Goal: Task Accomplishment & Management: Manage account settings

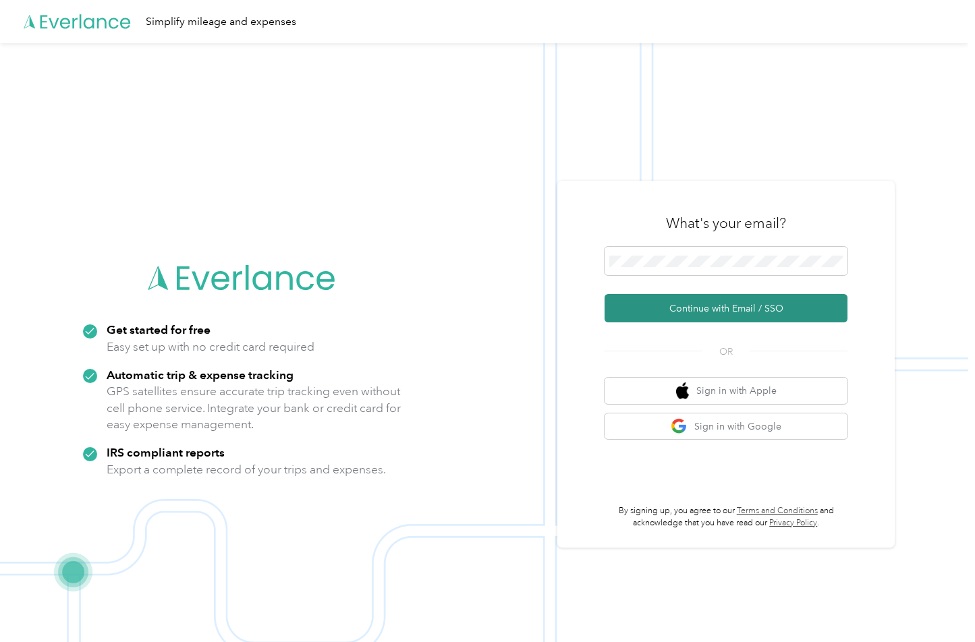
click at [683, 299] on button "Continue with Email / SSO" at bounding box center [726, 308] width 243 height 28
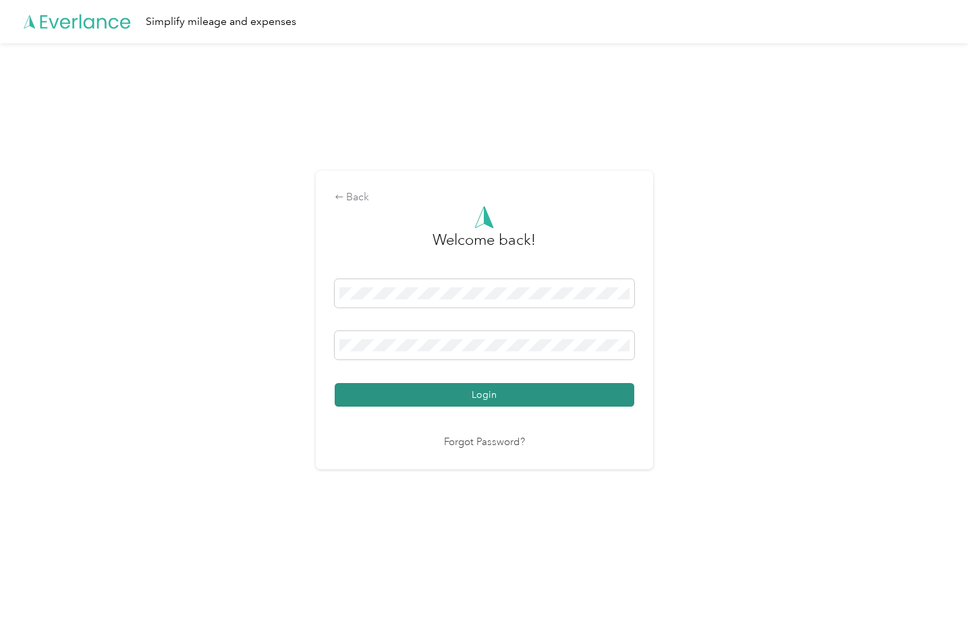
click at [379, 393] on button "Login" at bounding box center [485, 395] width 300 height 24
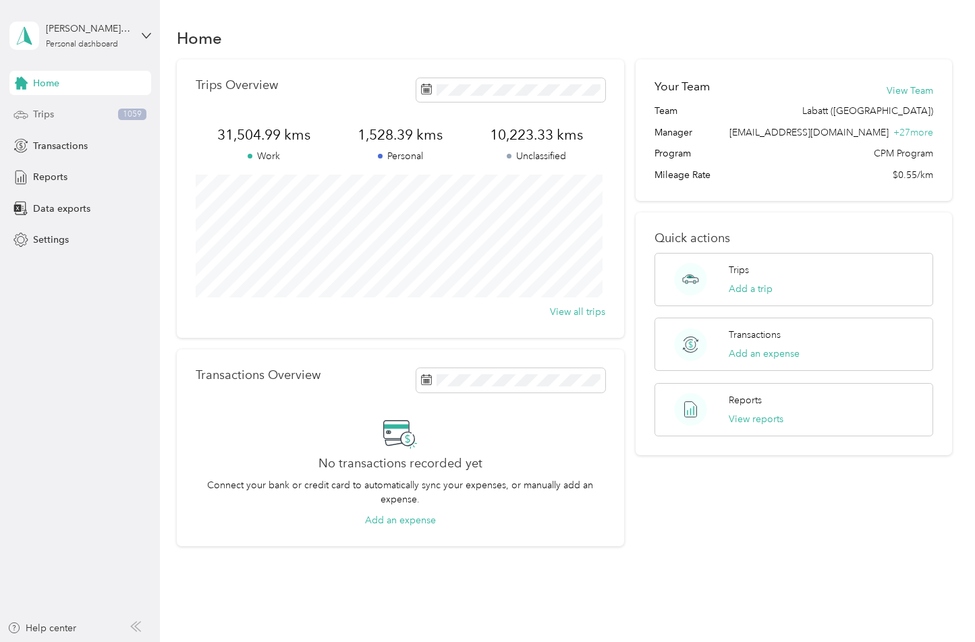
click at [103, 108] on div "Trips 1059" at bounding box center [80, 115] width 142 height 24
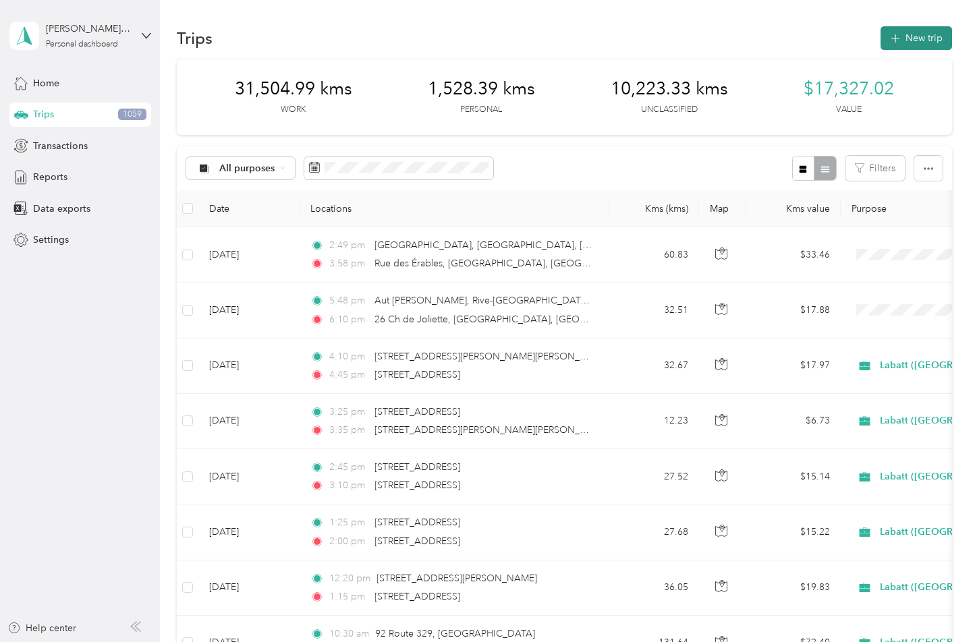
click at [916, 38] on button "New trip" at bounding box center [917, 38] width 72 height 24
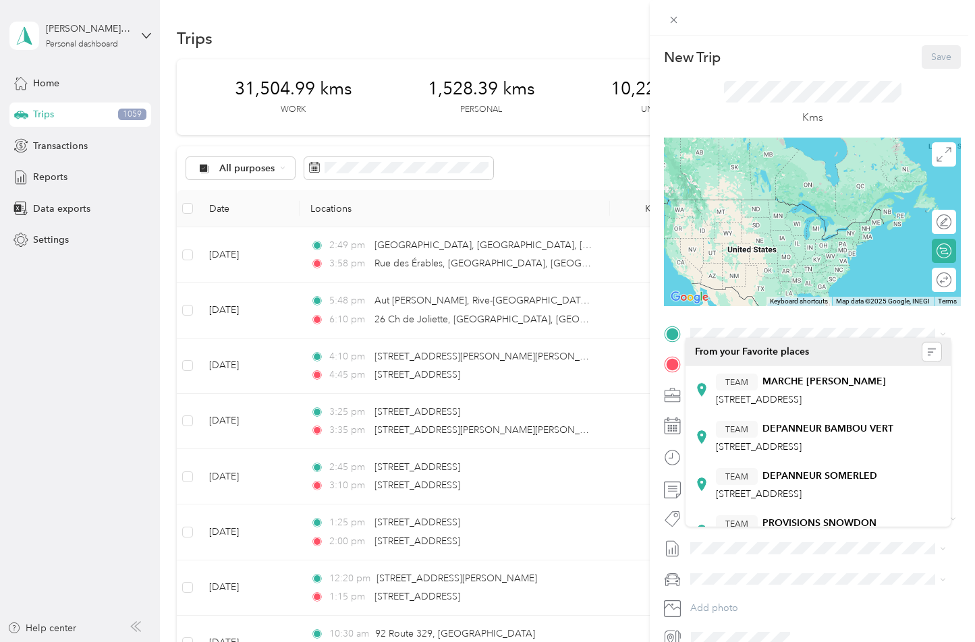
drag, startPoint x: 816, startPoint y: 225, endPoint x: 775, endPoint y: 235, distance: 41.6
click at [775, 235] on div at bounding box center [812, 222] width 297 height 169
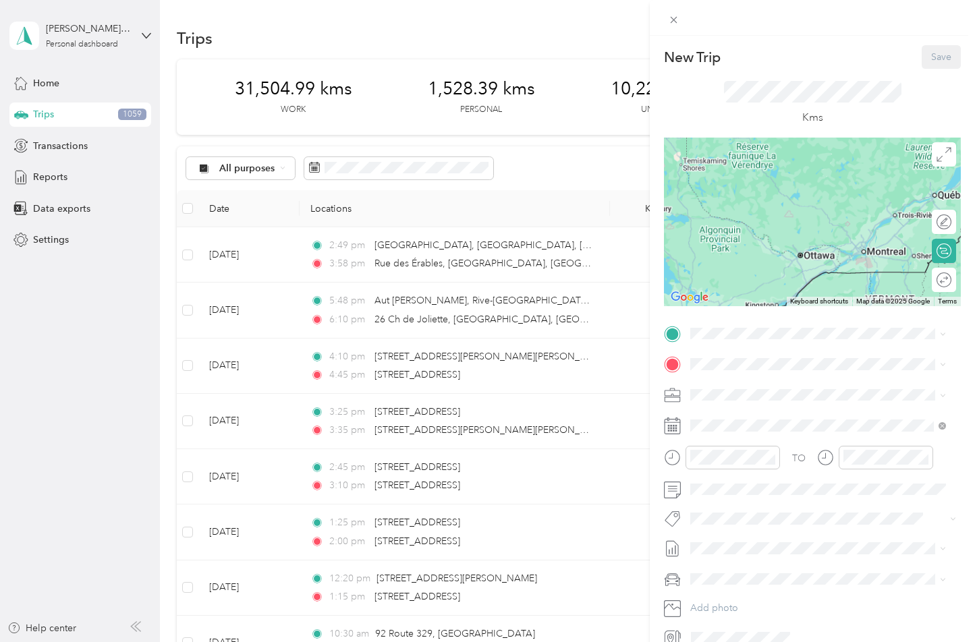
drag, startPoint x: 883, startPoint y: 230, endPoint x: 799, endPoint y: 182, distance: 96.8
click at [799, 182] on div at bounding box center [812, 222] width 297 height 169
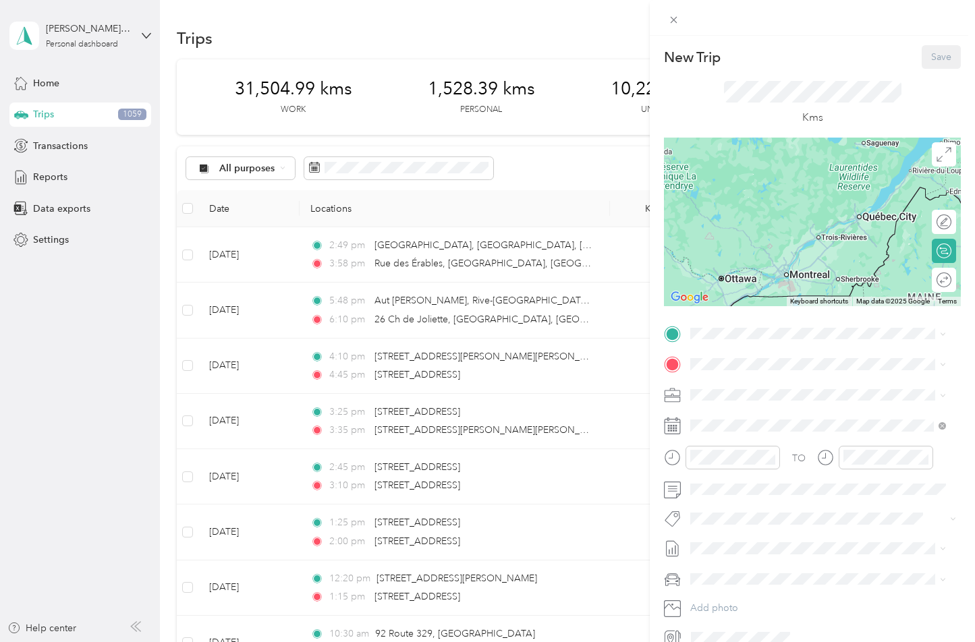
drag, startPoint x: 891, startPoint y: 225, endPoint x: 822, endPoint y: 248, distance: 72.6
click at [819, 257] on div at bounding box center [812, 222] width 297 height 169
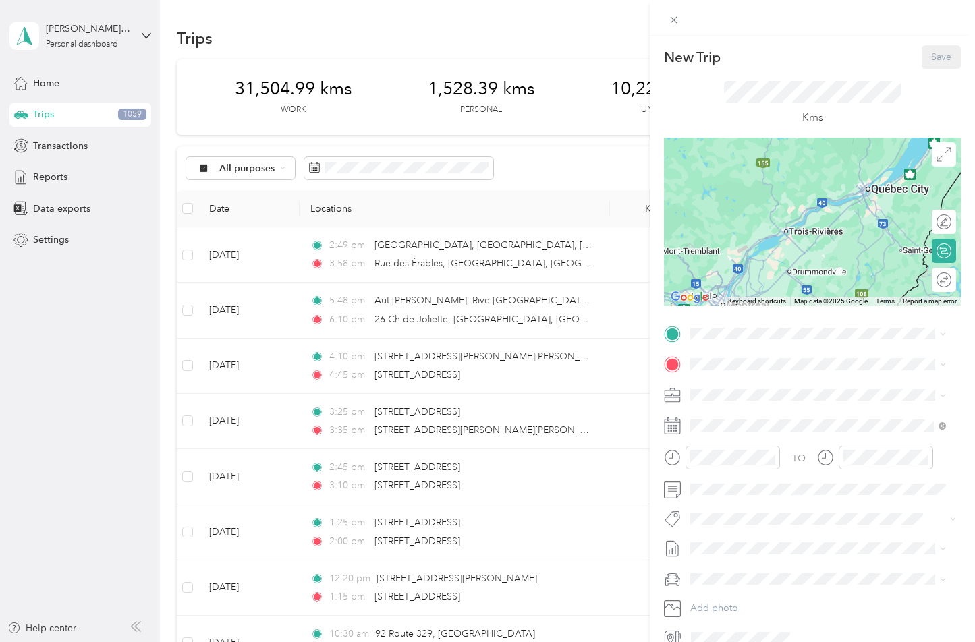
drag, startPoint x: 753, startPoint y: 266, endPoint x: 799, endPoint y: 243, distance: 51.3
click at [799, 243] on div at bounding box center [812, 222] width 297 height 169
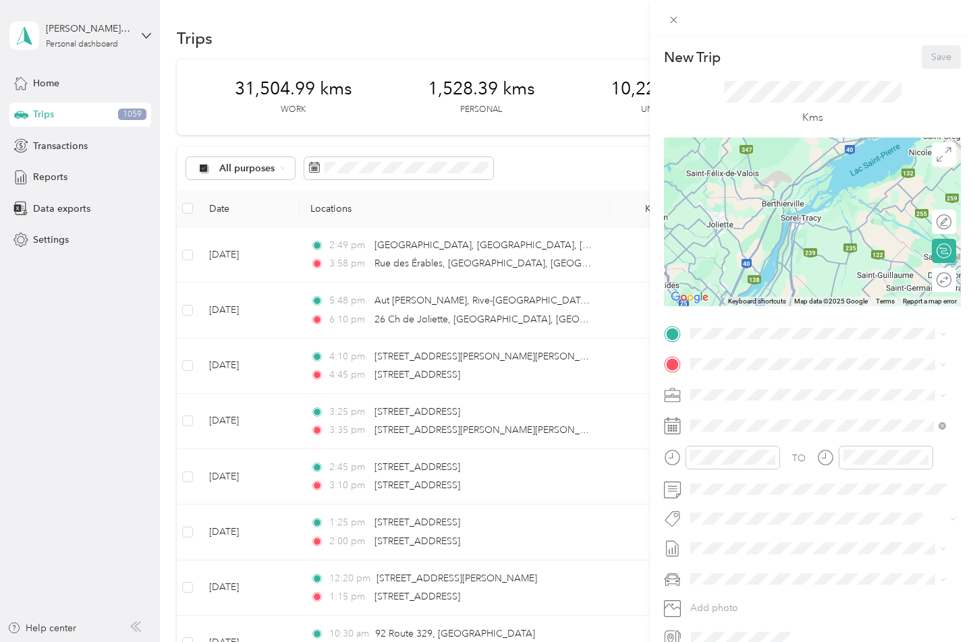
drag, startPoint x: 806, startPoint y: 231, endPoint x: 836, endPoint y: 240, distance: 30.5
click at [833, 242] on div at bounding box center [812, 222] width 297 height 169
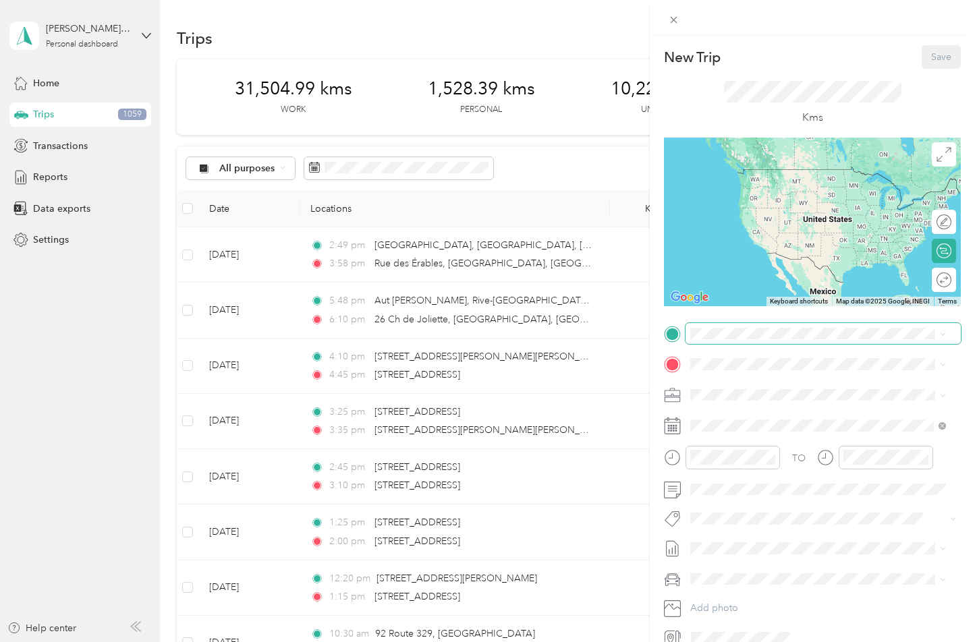
click at [740, 340] on span at bounding box center [823, 334] width 275 height 22
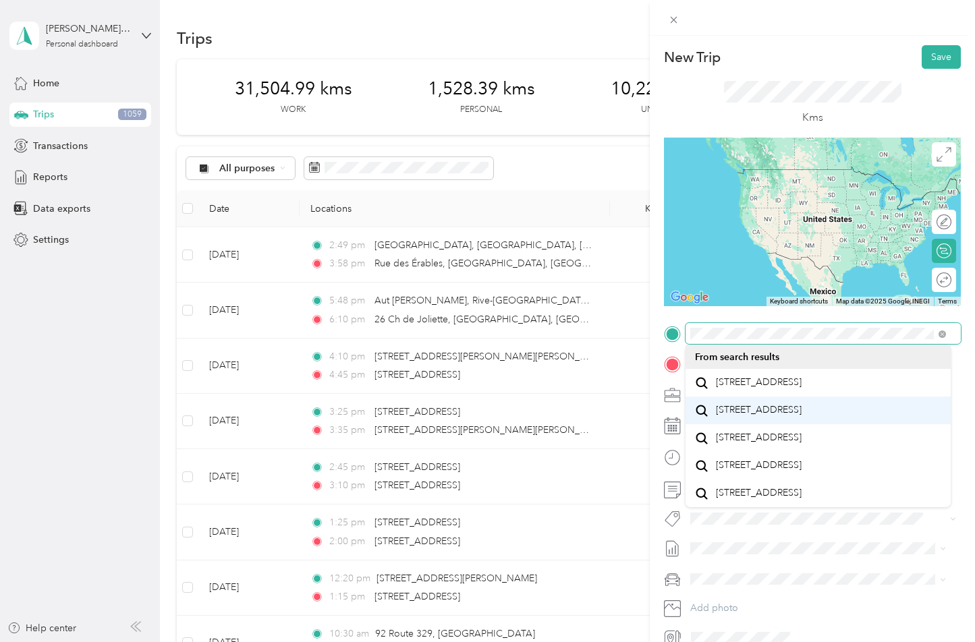
scroll to position [36, 0]
click at [686, 327] on span at bounding box center [823, 334] width 275 height 22
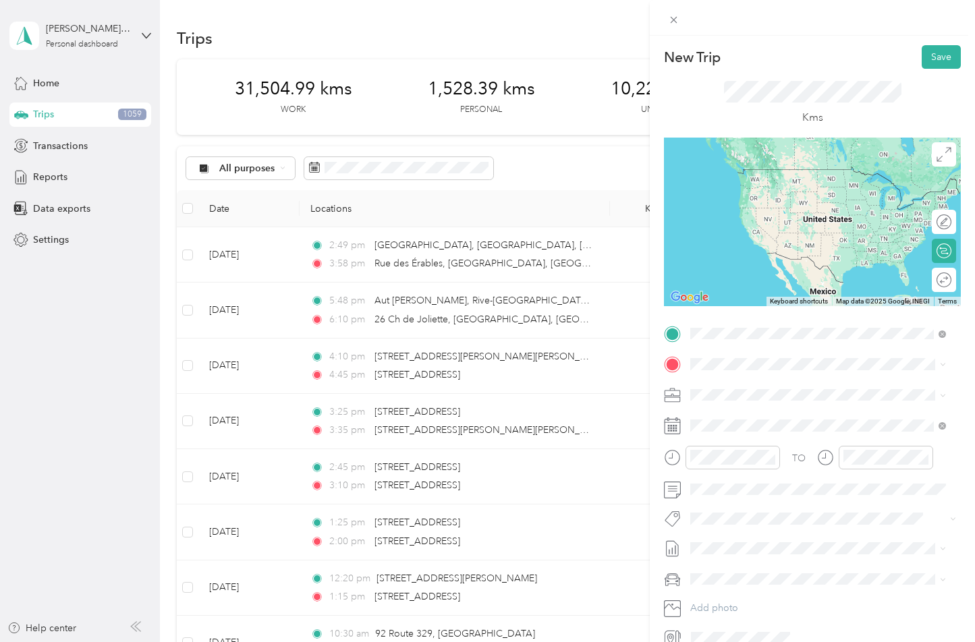
click at [780, 377] on span "Chemin De Joliette Lanoraie, Quebec J0K 1E0, Canada" at bounding box center [764, 383] width 97 height 12
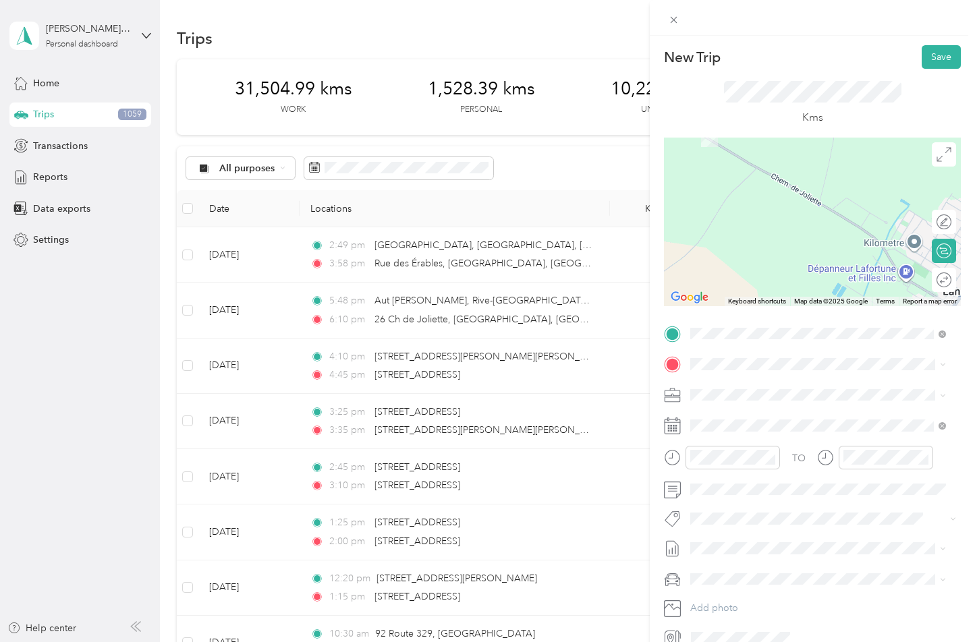
drag, startPoint x: 858, startPoint y: 248, endPoint x: 663, endPoint y: 167, distance: 210.6
click at [669, 168] on div at bounding box center [812, 222] width 297 height 169
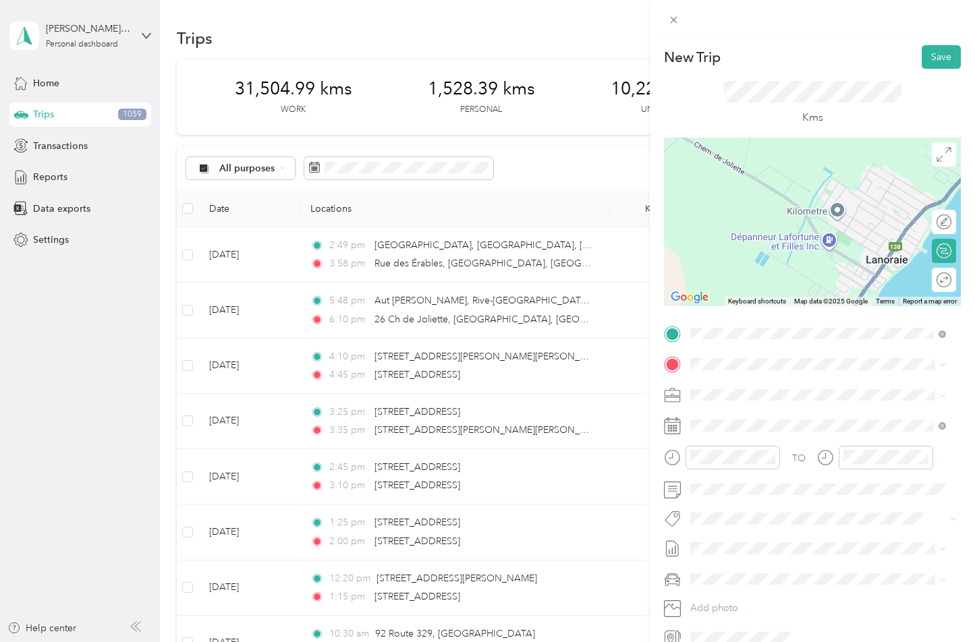
drag, startPoint x: 850, startPoint y: 251, endPoint x: 848, endPoint y: 219, distance: 32.5
click at [848, 219] on div at bounding box center [812, 222] width 297 height 169
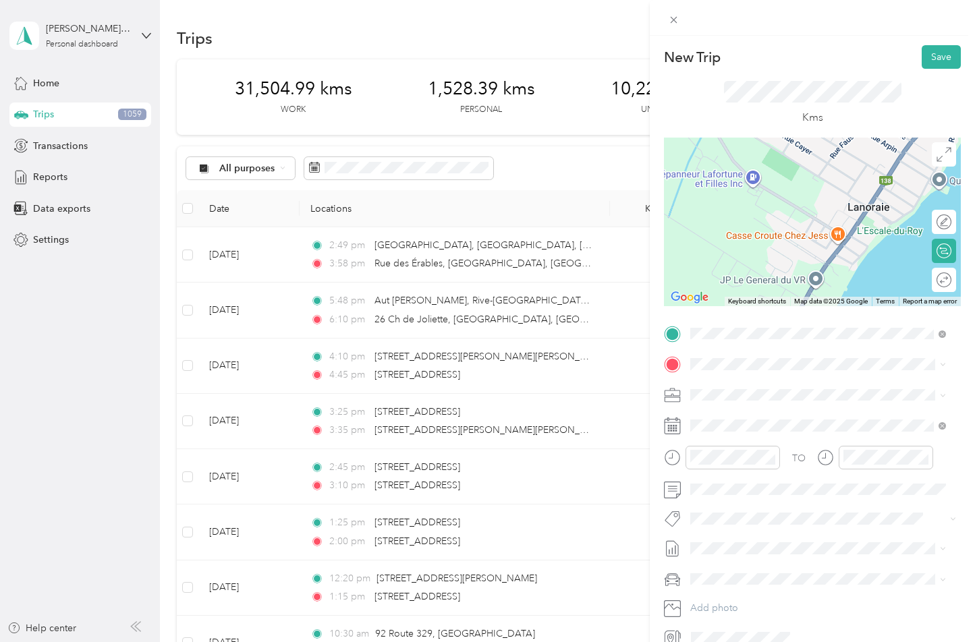
drag, startPoint x: 858, startPoint y: 251, endPoint x: 824, endPoint y: 221, distance: 45.0
click at [824, 221] on div at bounding box center [812, 222] width 297 height 169
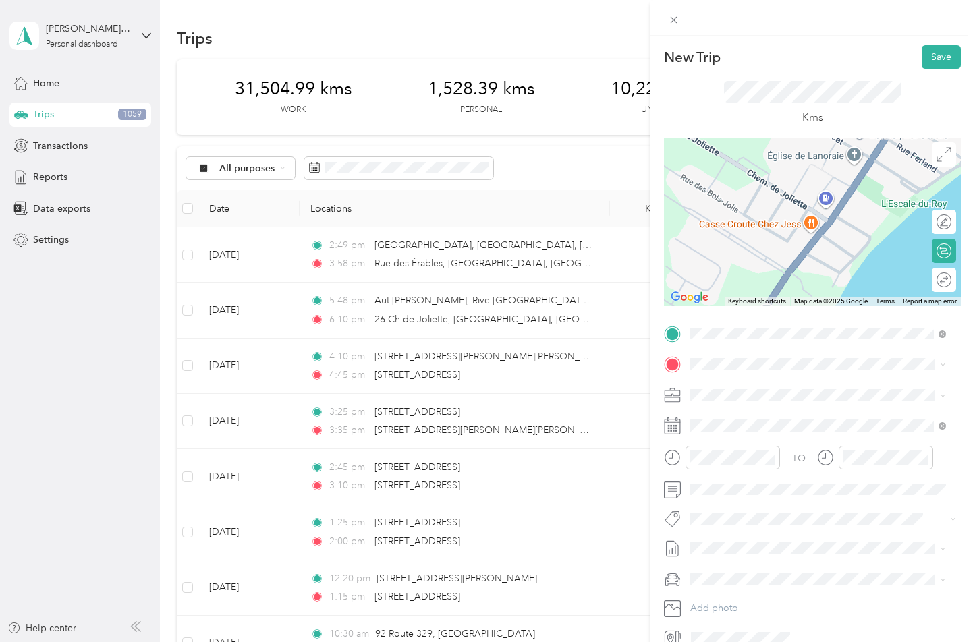
click at [823, 202] on div at bounding box center [812, 222] width 297 height 169
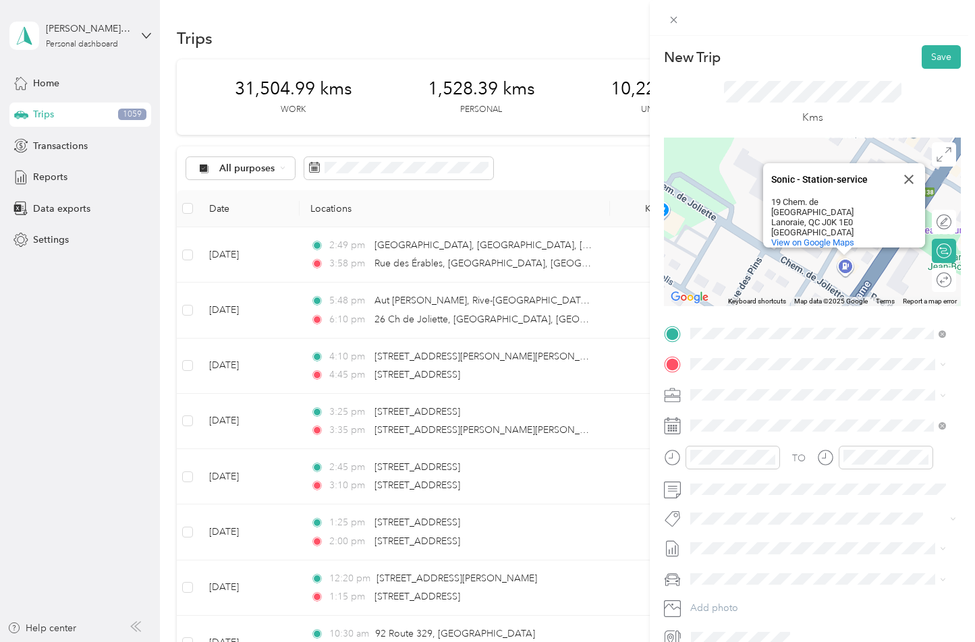
drag, startPoint x: 775, startPoint y: 263, endPoint x: 777, endPoint y: 249, distance: 13.6
click at [775, 248] on div "Sonic - Station-service Sonic - Station-service 19 Chem. de Joliette Lanoraie, …" at bounding box center [812, 222] width 297 height 169
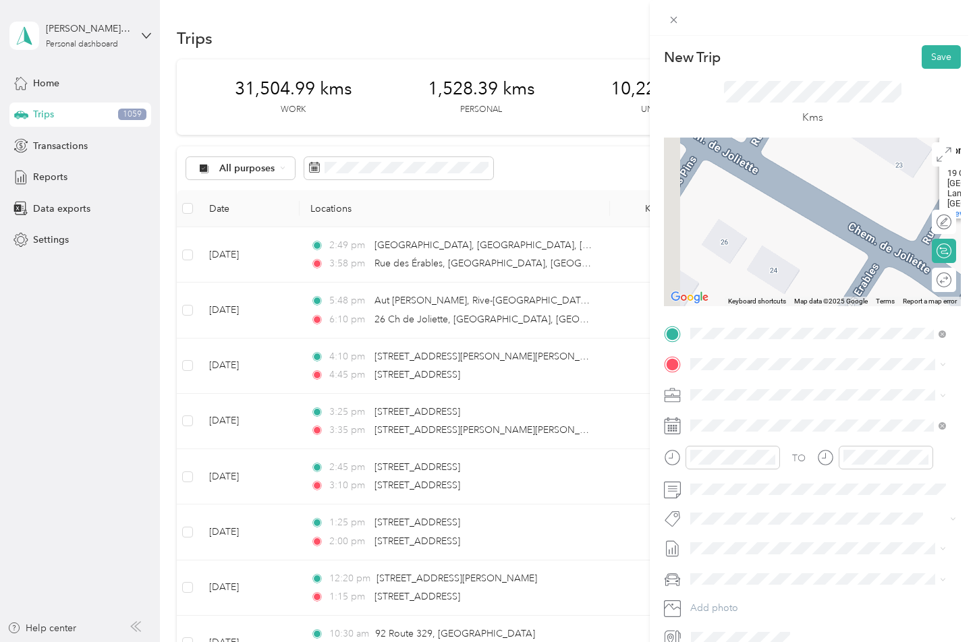
drag, startPoint x: 767, startPoint y: 258, endPoint x: 786, endPoint y: 237, distance: 28.7
click at [786, 231] on div "Sonic - Station-service Sonic - Station-service 19 Chem. de Joliette Lanoraie, …" at bounding box center [812, 222] width 297 height 169
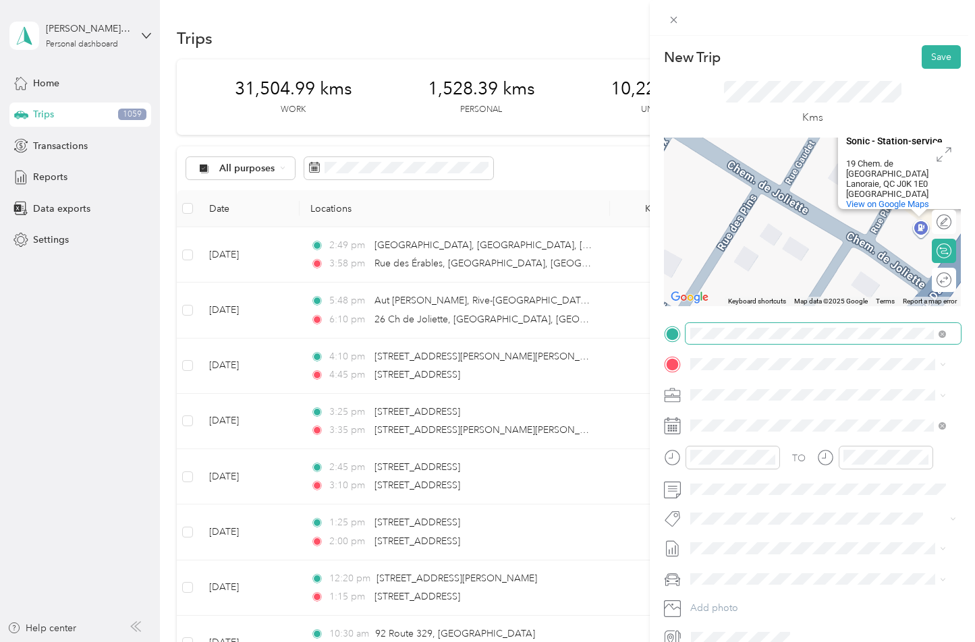
click at [944, 330] on span at bounding box center [942, 333] width 7 height 11
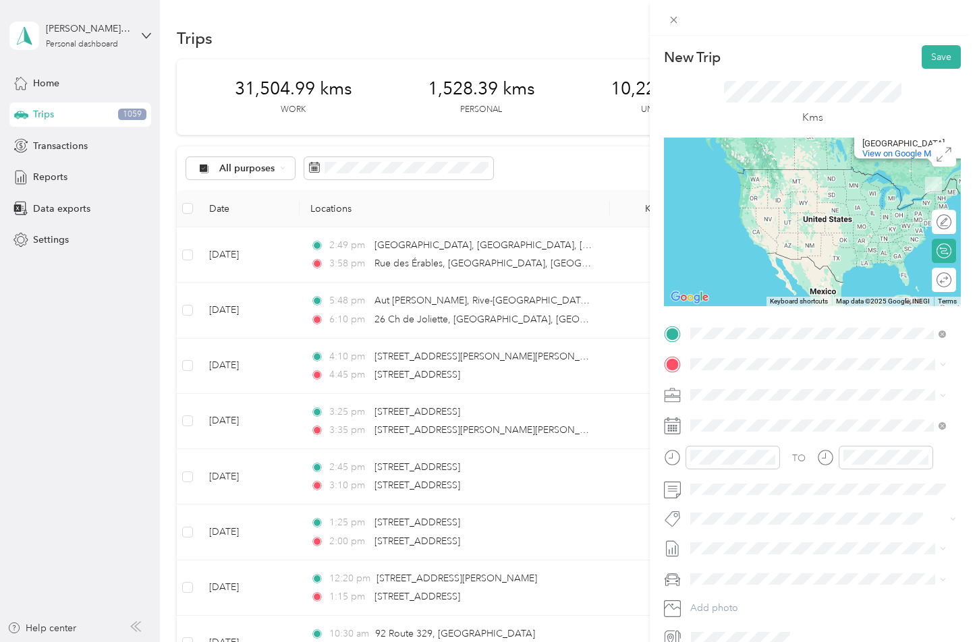
click at [771, 383] on span "[STREET_ADDRESS]" at bounding box center [759, 383] width 86 height 12
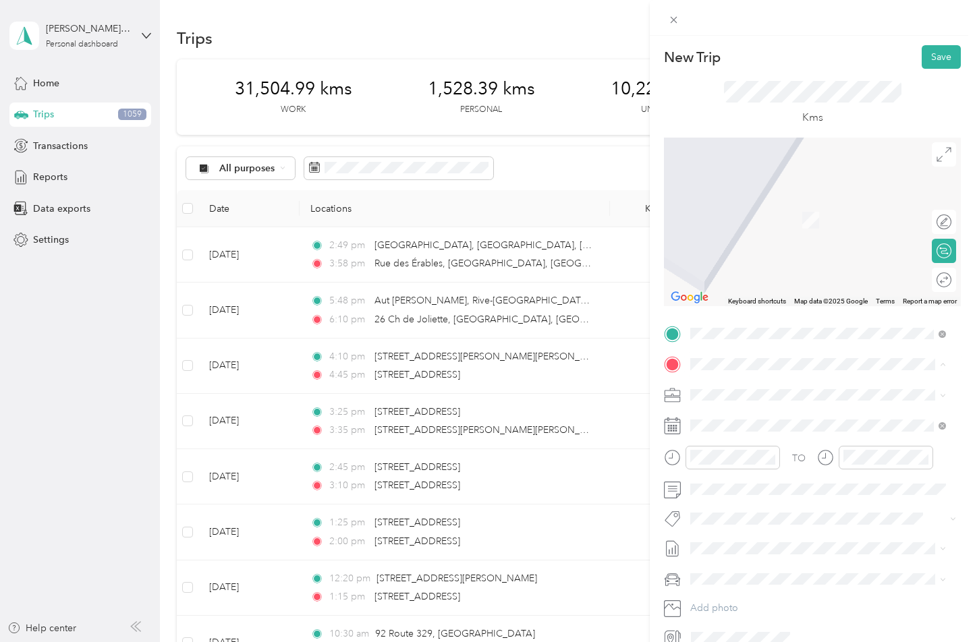
click at [736, 419] on span "[STREET_ADDRESS]" at bounding box center [759, 413] width 86 height 12
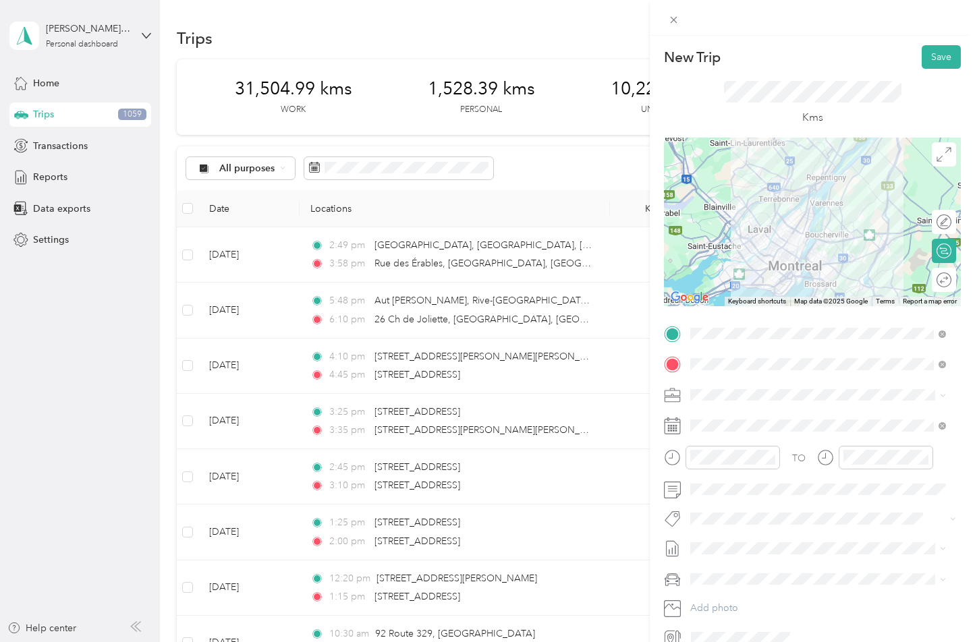
drag, startPoint x: 755, startPoint y: 262, endPoint x: 765, endPoint y: 265, distance: 10.5
click at [765, 265] on div "Sonic - Station-service Sonic - Station-service 19 Chem. de Joliette Lanoraie, …" at bounding box center [812, 222] width 297 height 169
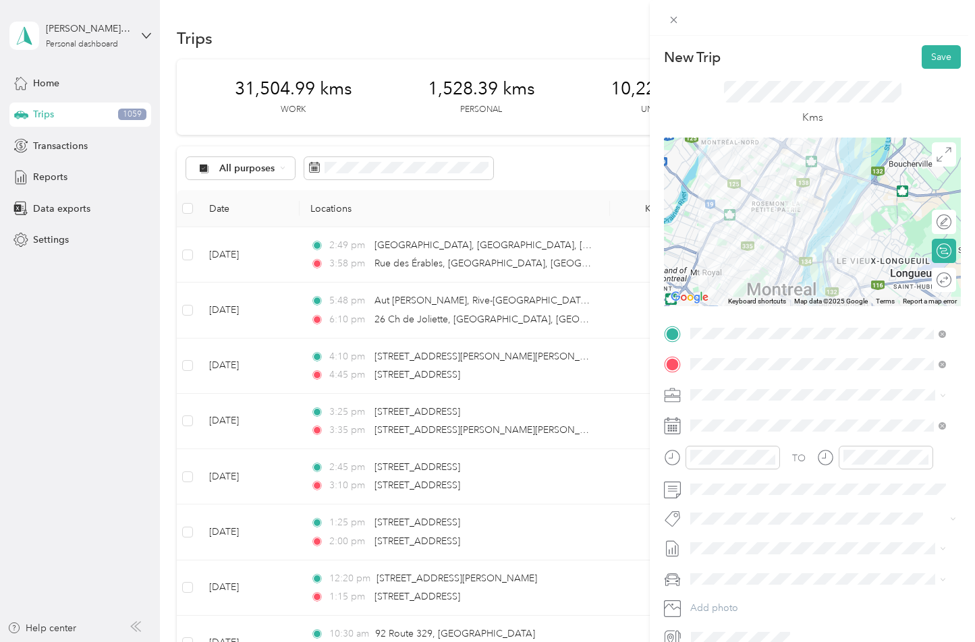
drag, startPoint x: 738, startPoint y: 241, endPoint x: 777, endPoint y: 258, distance: 43.5
click at [777, 258] on div "Sonic - Station-service Sonic - Station-service 19 Chem. de Joliette Lanoraie, …" at bounding box center [812, 222] width 297 height 169
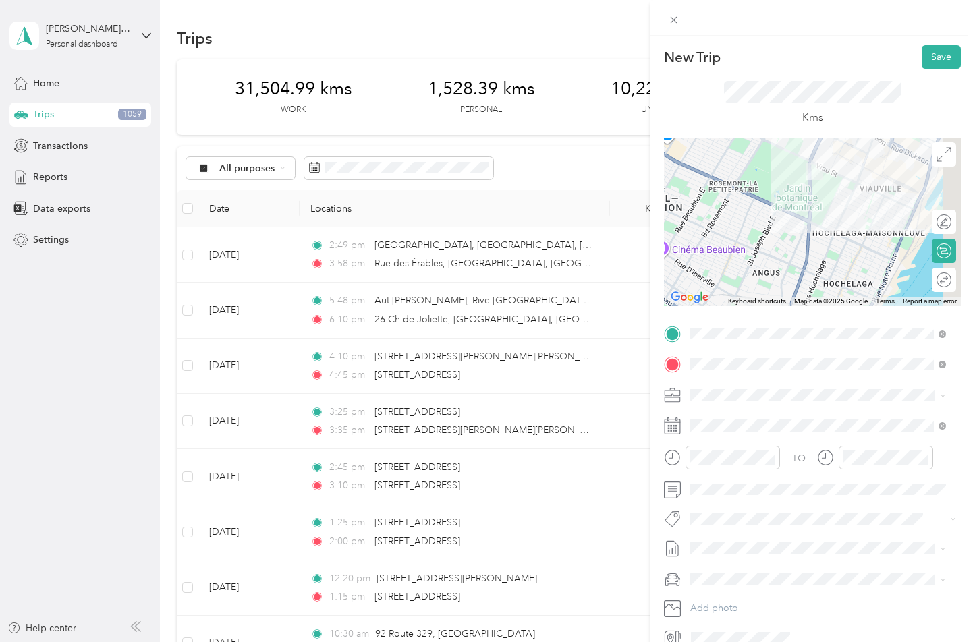
drag, startPoint x: 859, startPoint y: 200, endPoint x: 792, endPoint y: 265, distance: 93.5
click at [805, 283] on div "Sonic - Station-service Sonic - Station-service 19 Chem. de Joliette Lanoraie, …" at bounding box center [812, 222] width 297 height 169
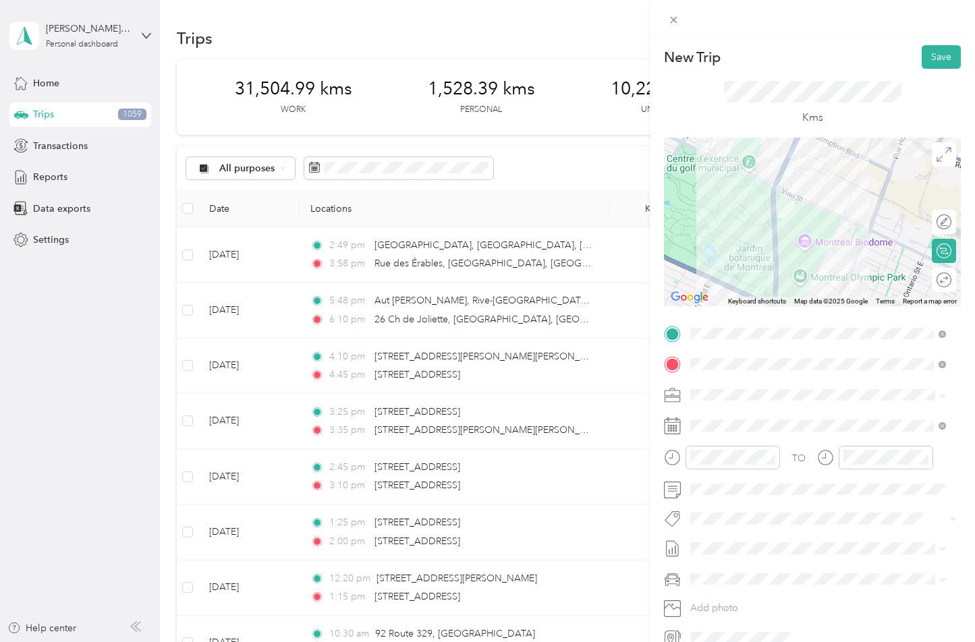
drag, startPoint x: 810, startPoint y: 244, endPoint x: 807, endPoint y: 284, distance: 39.9
click at [807, 284] on div "Sonic - Station-service Sonic - Station-service 19 Chem. de Joliette Lanoraie, …" at bounding box center [812, 222] width 297 height 169
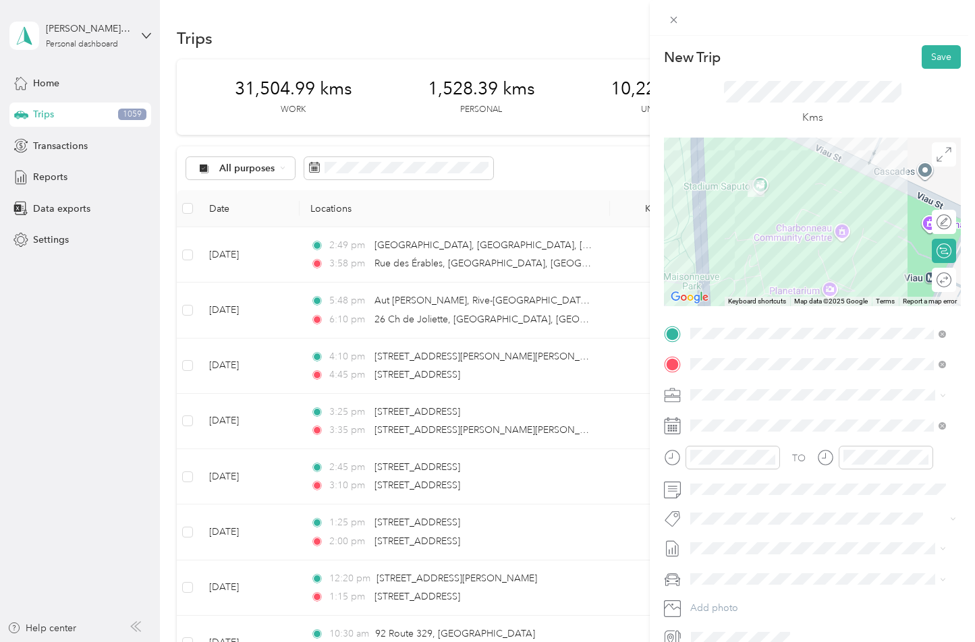
drag, startPoint x: 742, startPoint y: 213, endPoint x: 759, endPoint y: 247, distance: 38.0
click at [764, 262] on div "Sonic - Station-service Sonic - Station-service 19 Chem. de Joliette Lanoraie, …" at bounding box center [812, 222] width 297 height 169
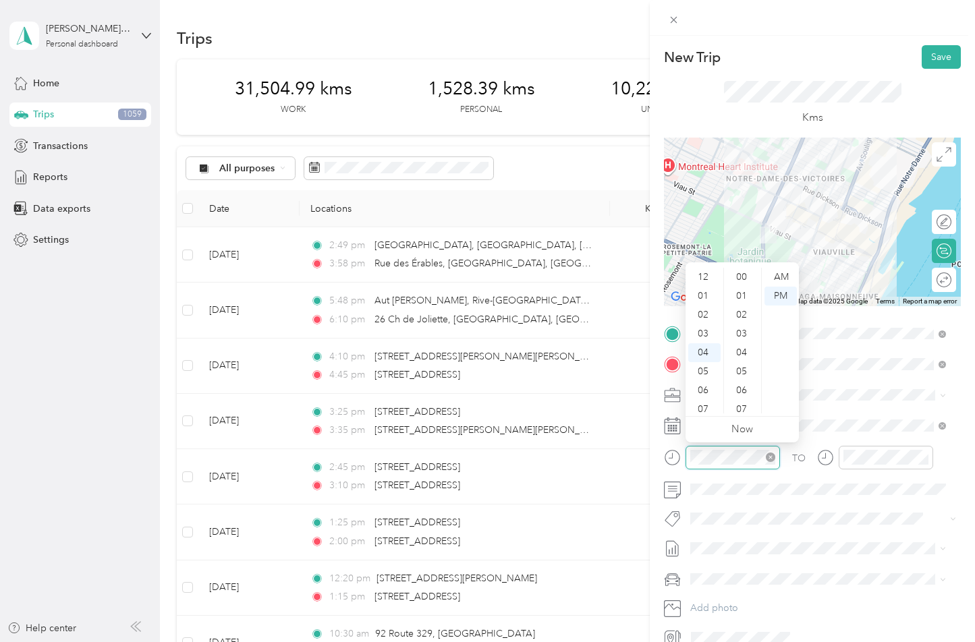
scroll to position [548, 0]
click at [711, 298] on div "05" at bounding box center [704, 296] width 32 height 19
click at [748, 376] on div "45" at bounding box center [743, 377] width 32 height 19
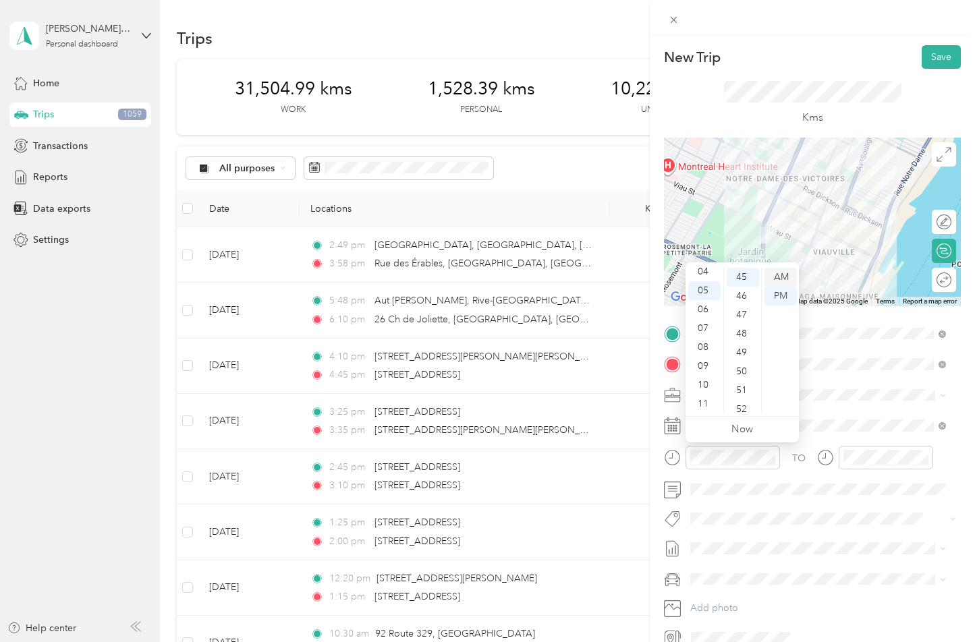
click at [782, 281] on div "AM" at bounding box center [781, 277] width 32 height 19
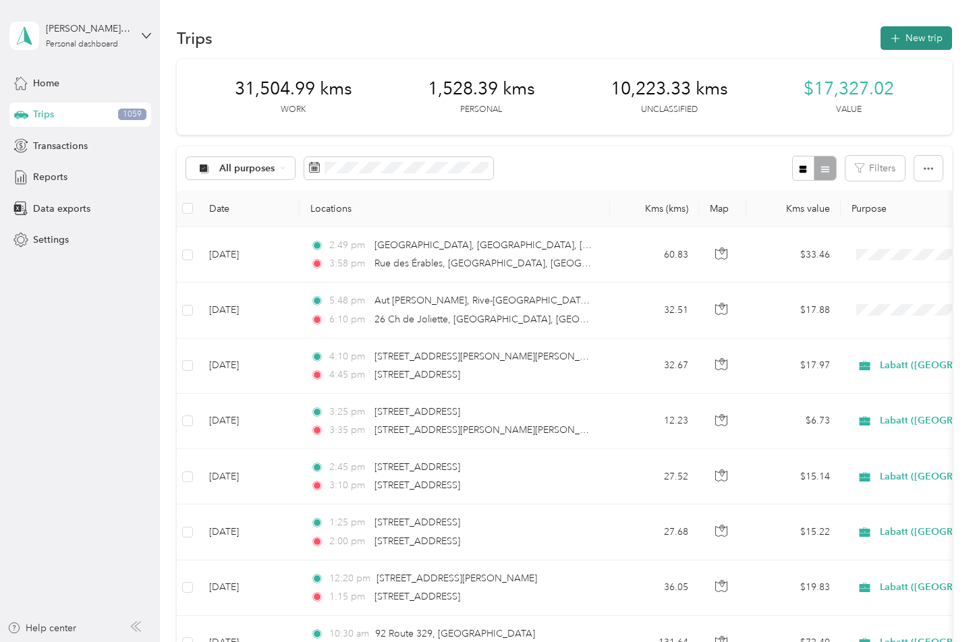
click at [929, 39] on button "New trip" at bounding box center [917, 38] width 72 height 24
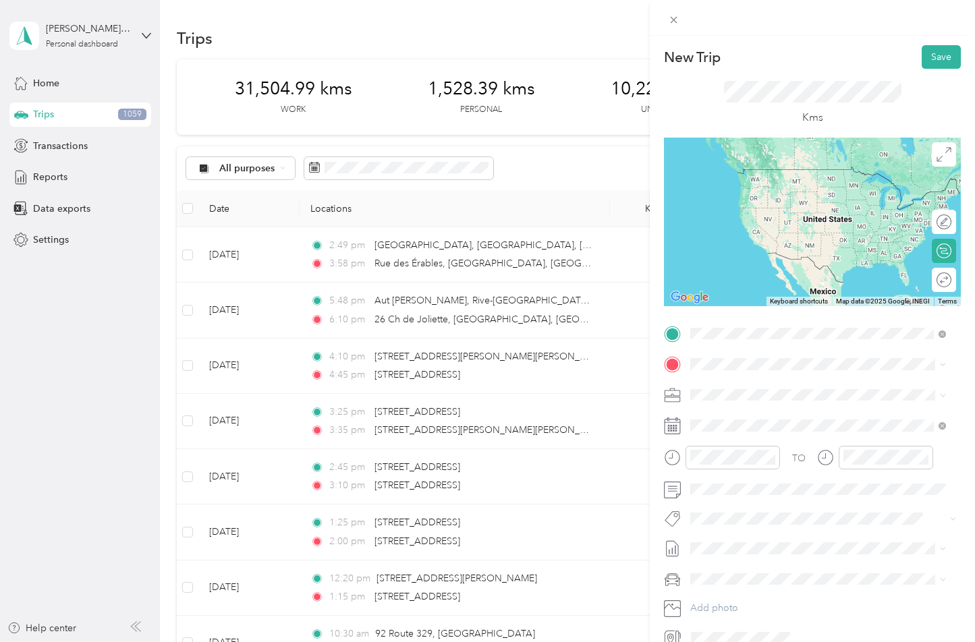
click at [744, 389] on span "[STREET_ADDRESS]" at bounding box center [759, 383] width 86 height 12
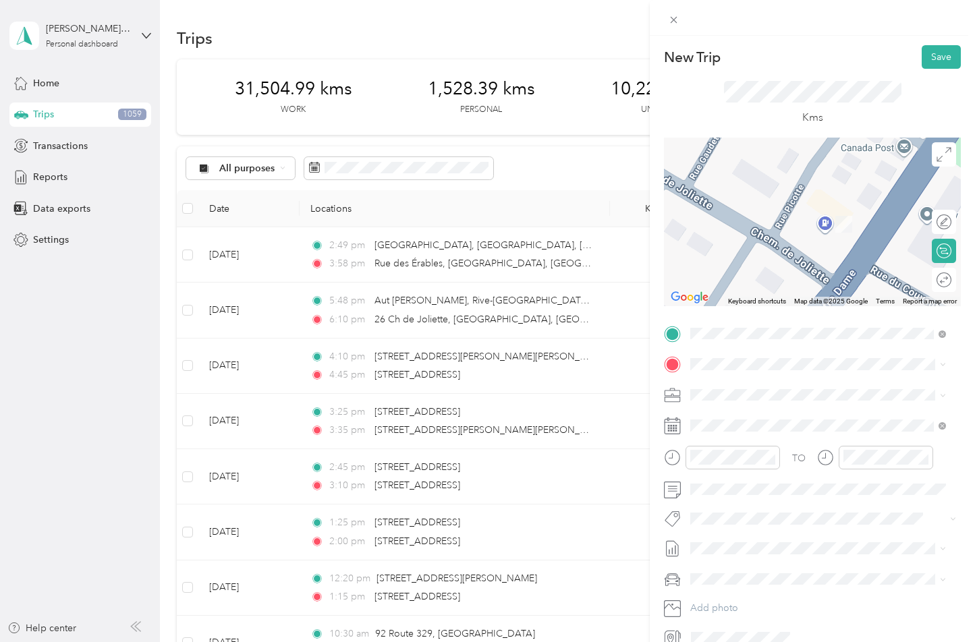
drag, startPoint x: 746, startPoint y: 258, endPoint x: 797, endPoint y: 237, distance: 55.0
click at [797, 237] on div at bounding box center [812, 222] width 297 height 169
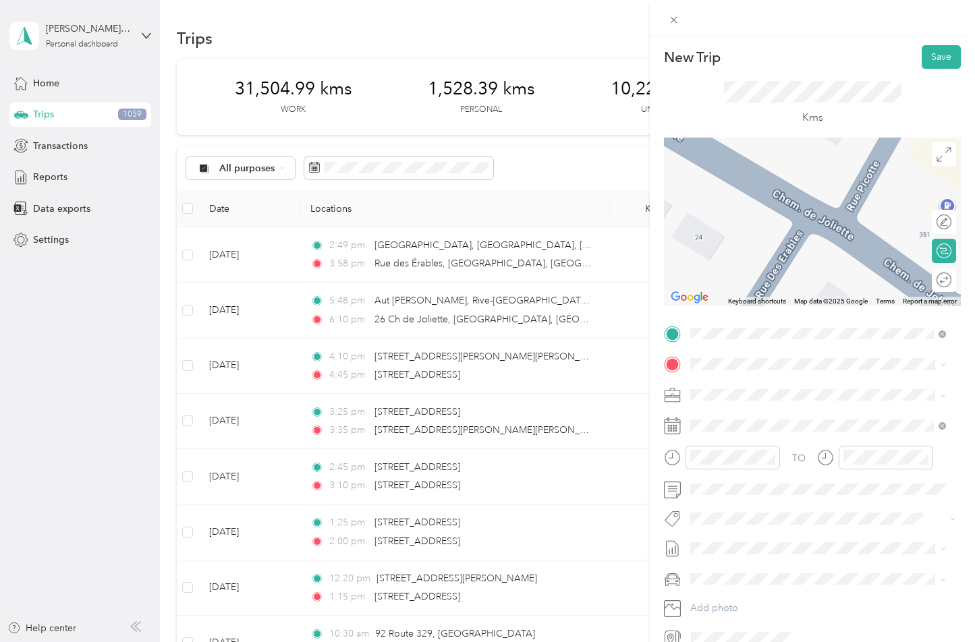
drag, startPoint x: 726, startPoint y: 255, endPoint x: 761, endPoint y: 252, distance: 34.5
click at [761, 252] on div at bounding box center [812, 222] width 297 height 169
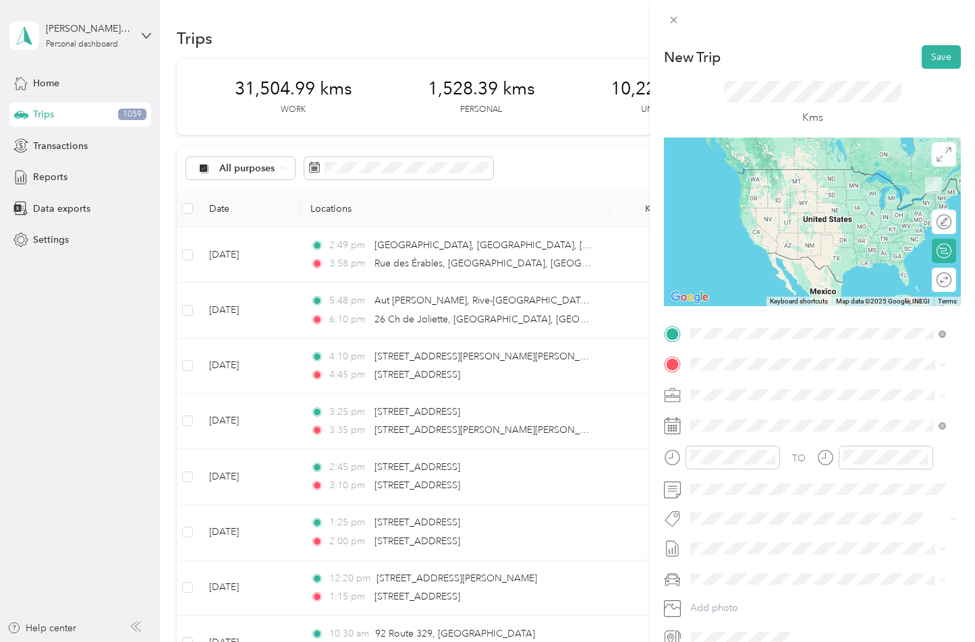
click at [736, 387] on span "[STREET_ADDRESS]" at bounding box center [759, 383] width 86 height 12
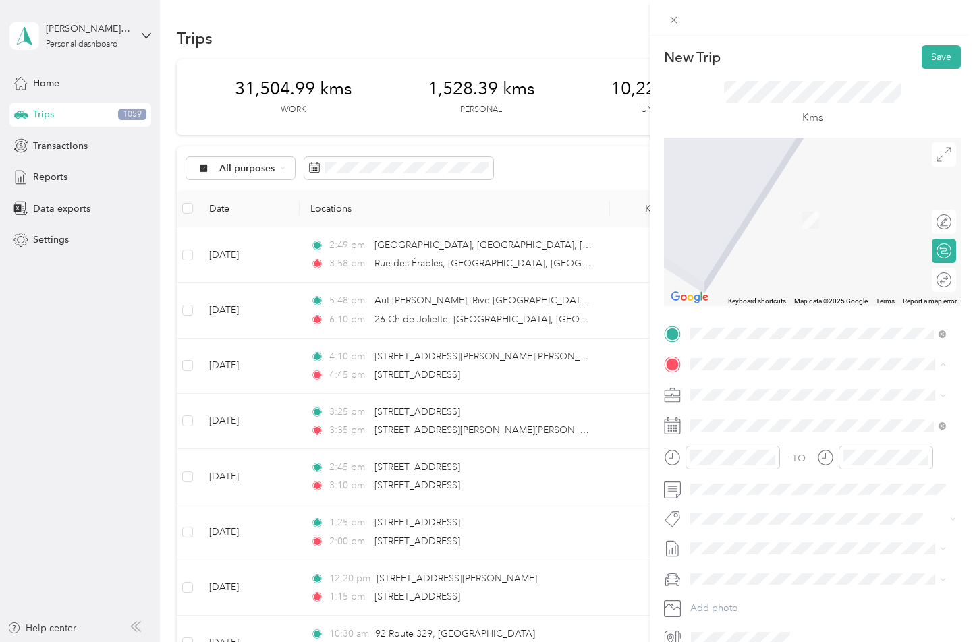
click at [745, 419] on span "[STREET_ADDRESS]" at bounding box center [759, 413] width 86 height 12
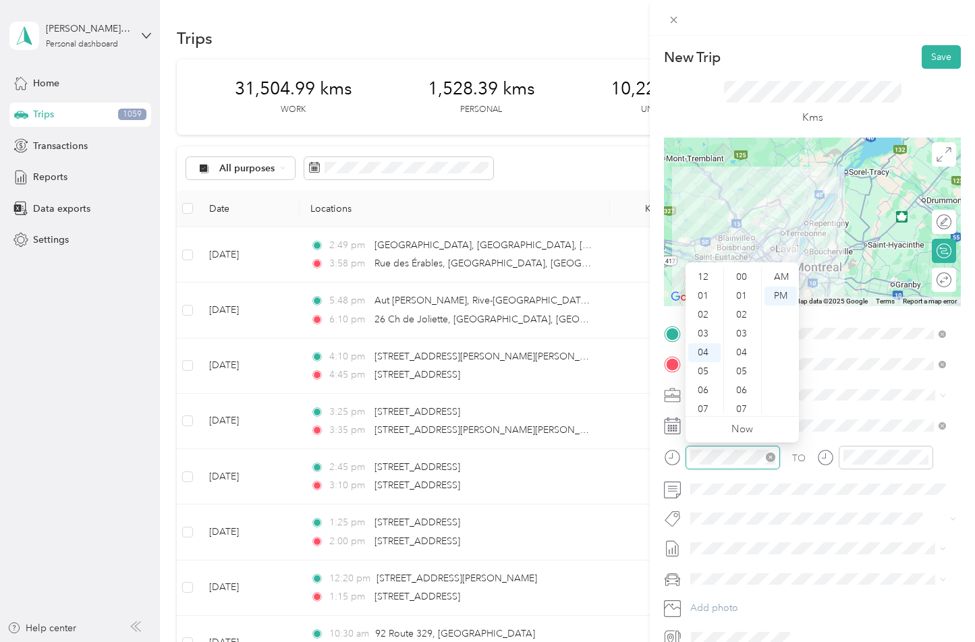
scroll to position [586, 0]
click at [701, 296] on div "05" at bounding box center [704, 296] width 32 height 19
click at [780, 279] on div "AM" at bounding box center [781, 277] width 32 height 19
click at [743, 401] on div "45" at bounding box center [743, 407] width 32 height 19
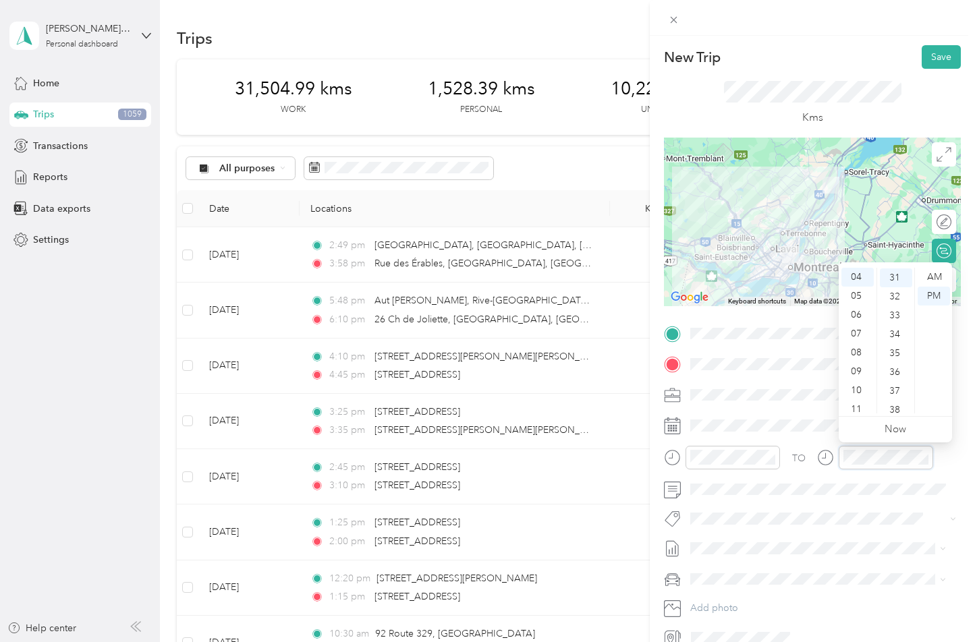
scroll to position [586, 0]
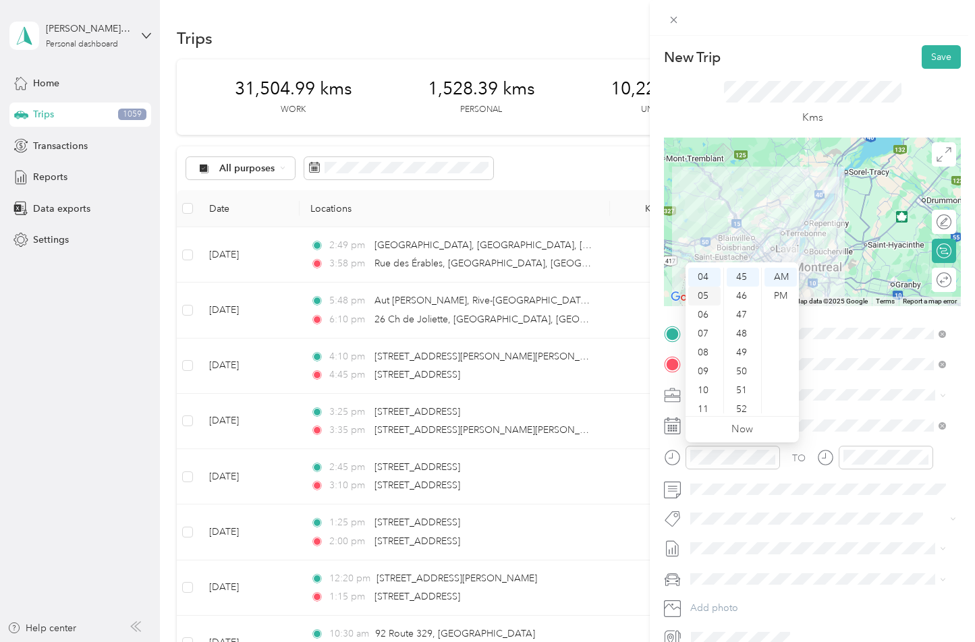
click at [695, 292] on div "05" at bounding box center [704, 296] width 32 height 19
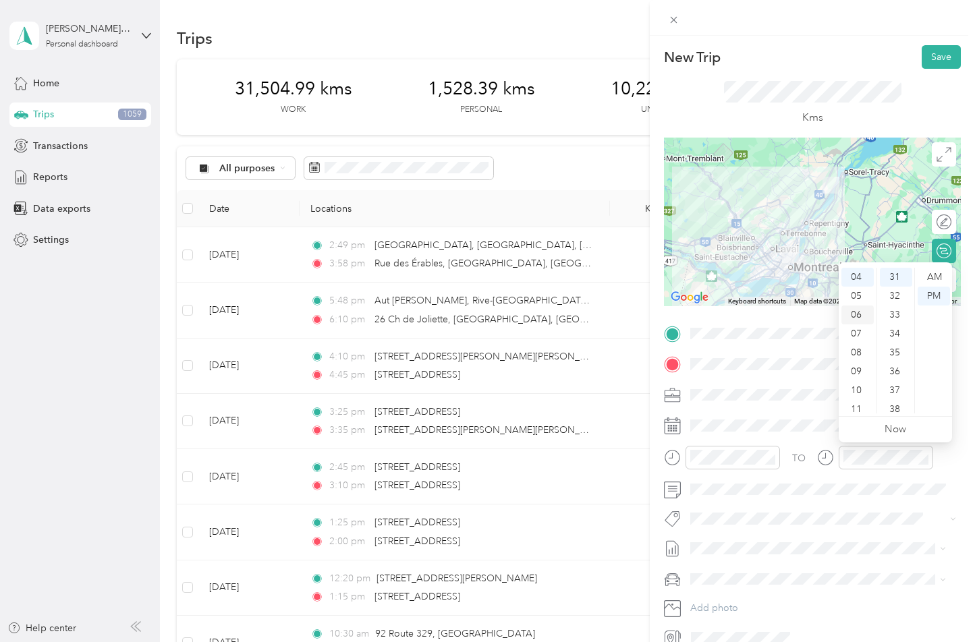
click at [857, 317] on div "06" at bounding box center [858, 315] width 32 height 19
click at [853, 329] on div "07" at bounding box center [858, 328] width 32 height 19
click at [894, 282] on div "00" at bounding box center [896, 277] width 32 height 19
click at [937, 279] on div "AM" at bounding box center [934, 277] width 32 height 19
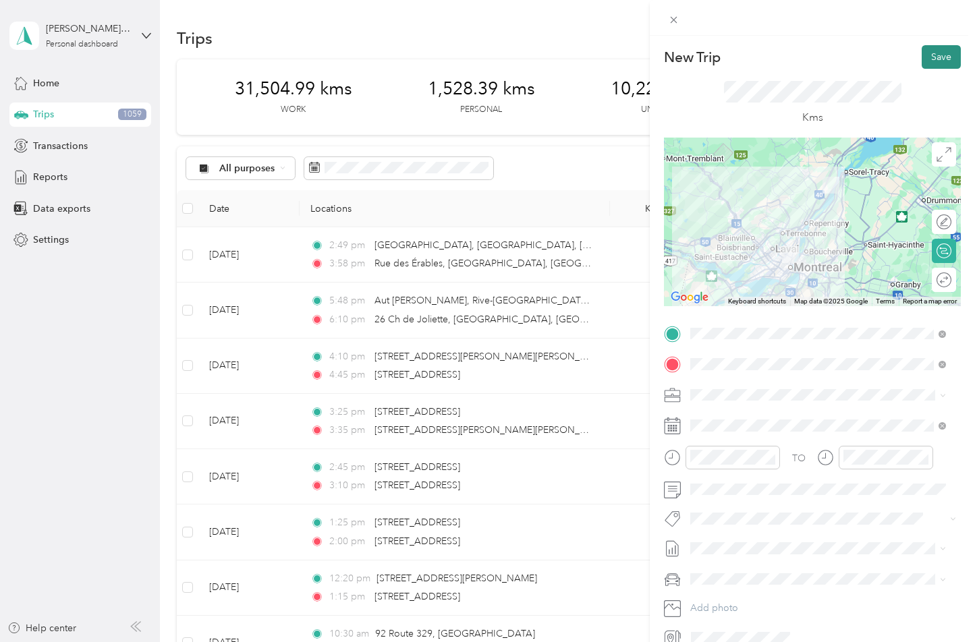
click at [930, 56] on button "Save" at bounding box center [941, 57] width 39 height 24
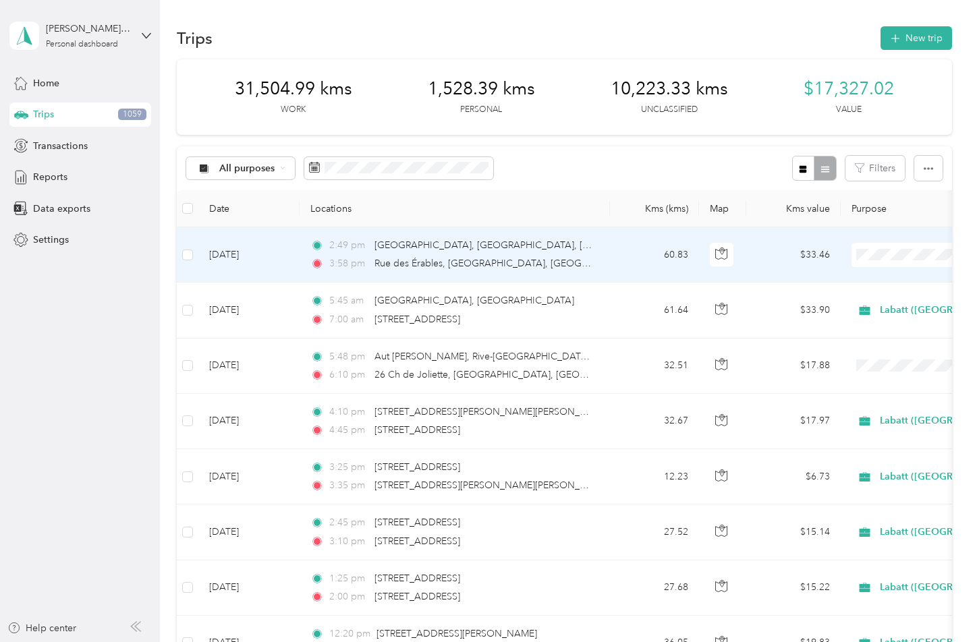
click at [558, 261] on div "3:58 pm Rue des Érables, [GEOGRAPHIC_DATA], [GEOGRAPHIC_DATA]" at bounding box center [451, 263] width 283 height 15
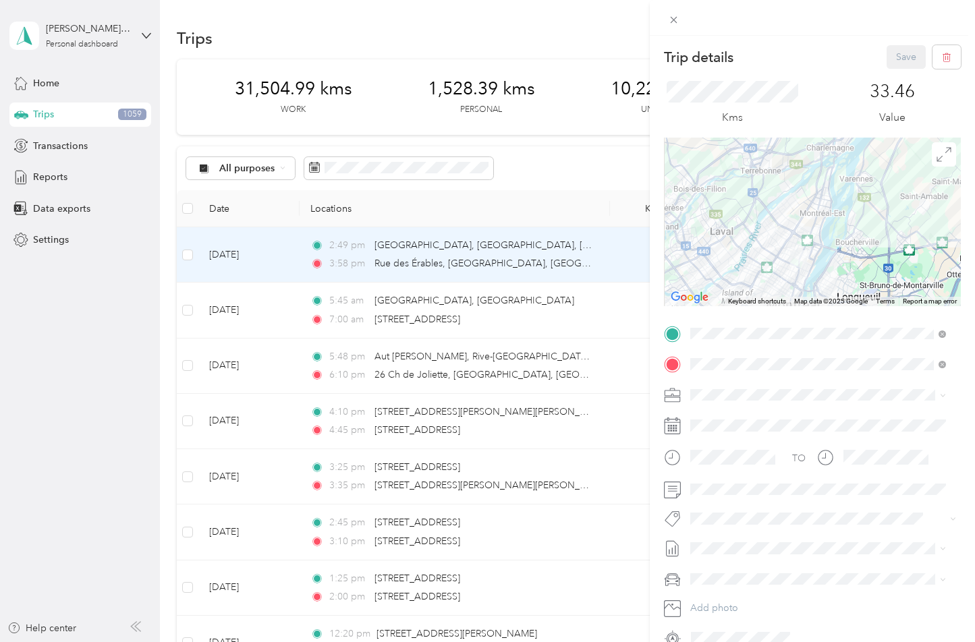
drag, startPoint x: 742, startPoint y: 229, endPoint x: 736, endPoint y: 205, distance: 25.0
click at [738, 206] on div at bounding box center [812, 222] width 297 height 169
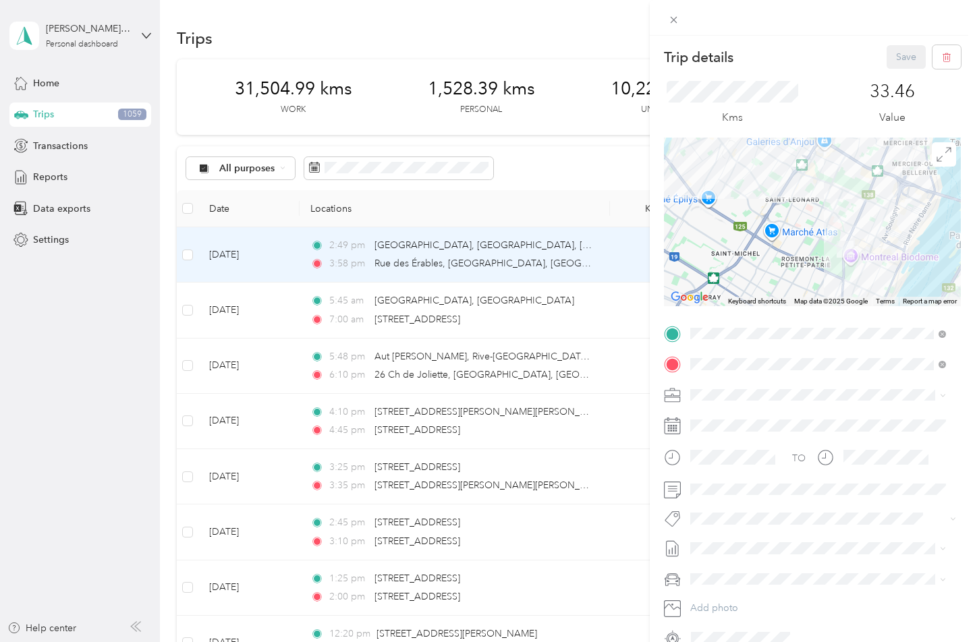
drag, startPoint x: 820, startPoint y: 243, endPoint x: 773, endPoint y: 200, distance: 63.1
click at [775, 200] on div at bounding box center [812, 222] width 297 height 169
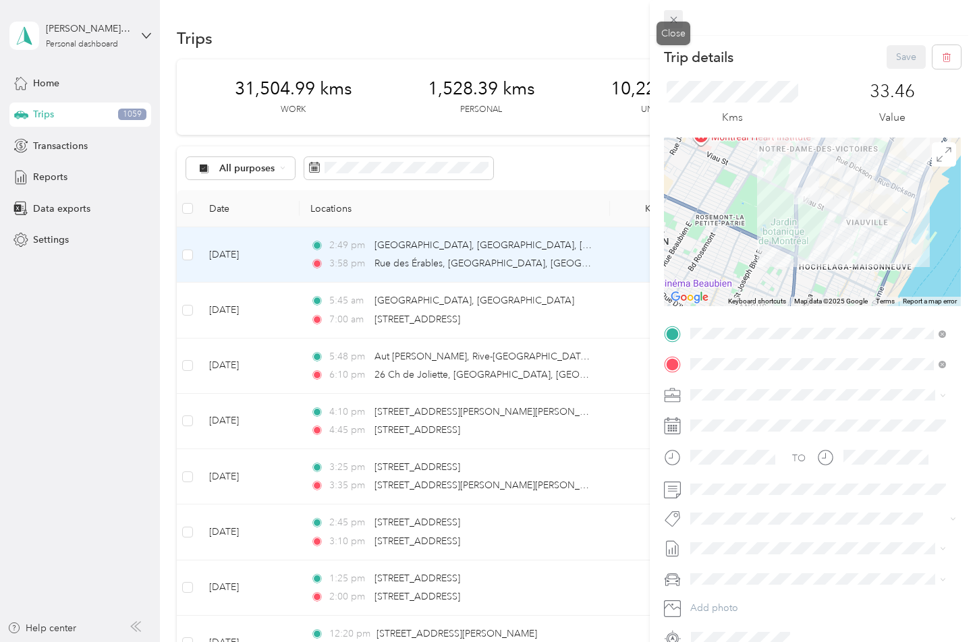
click at [678, 24] on icon at bounding box center [673, 19] width 11 height 11
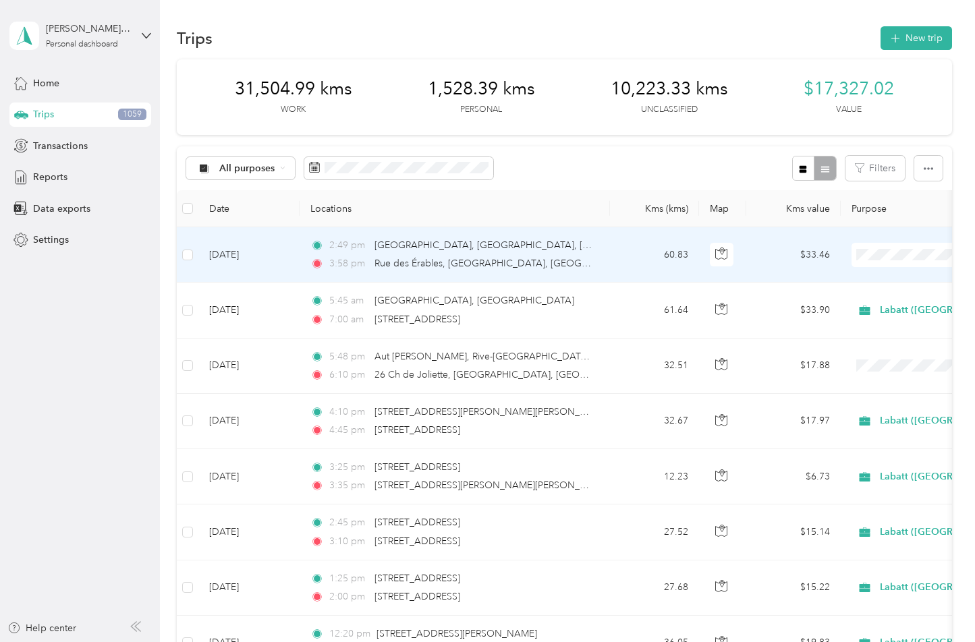
click at [864, 281] on span "Labatt ([GEOGRAPHIC_DATA])" at bounding box center [911, 279] width 138 height 14
